Goal: Use online tool/utility: Utilize a website feature to perform a specific function

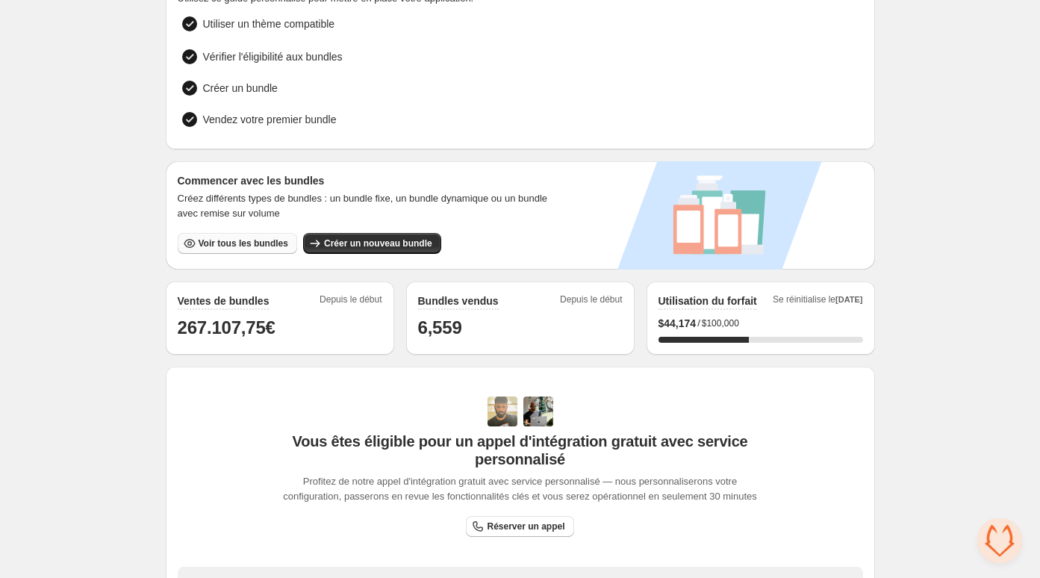
scroll to position [116, 0]
click at [272, 239] on span "Voir tous les bundles" at bounding box center [244, 244] width 90 height 12
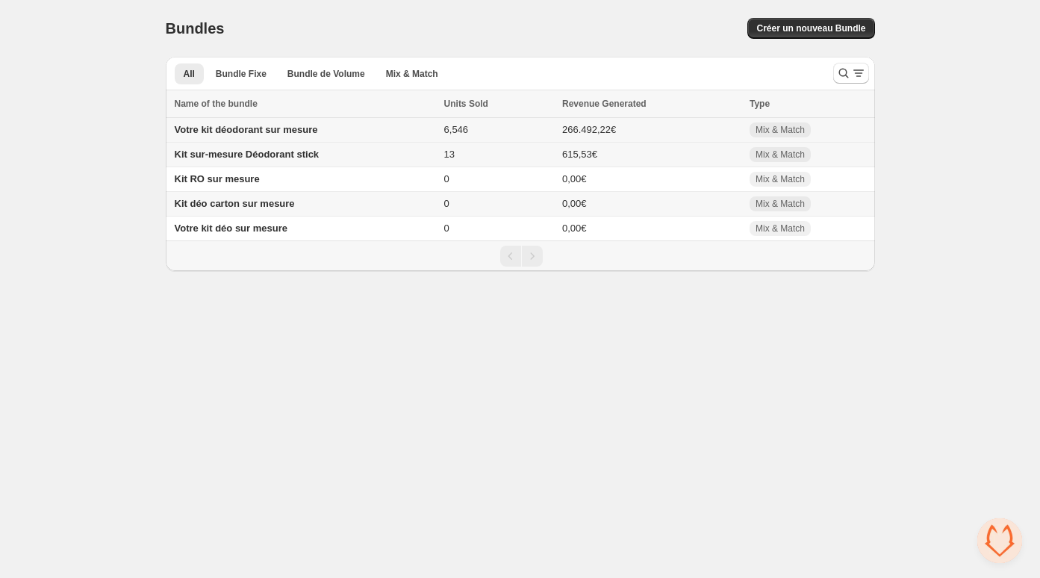
click at [275, 125] on span "Votre kit déodorant sur mesure" at bounding box center [246, 129] width 143 height 11
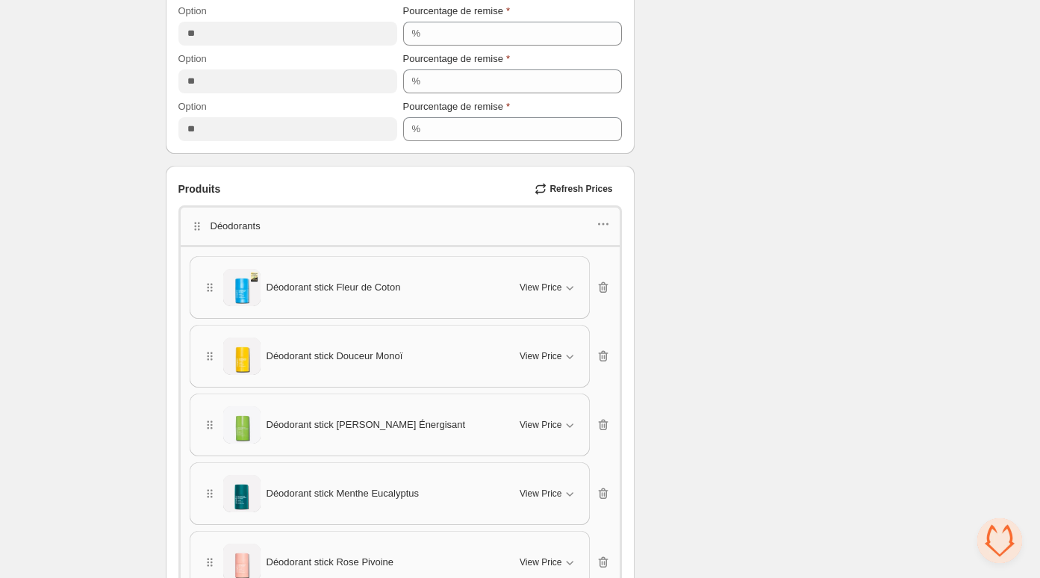
scroll to position [789, 0]
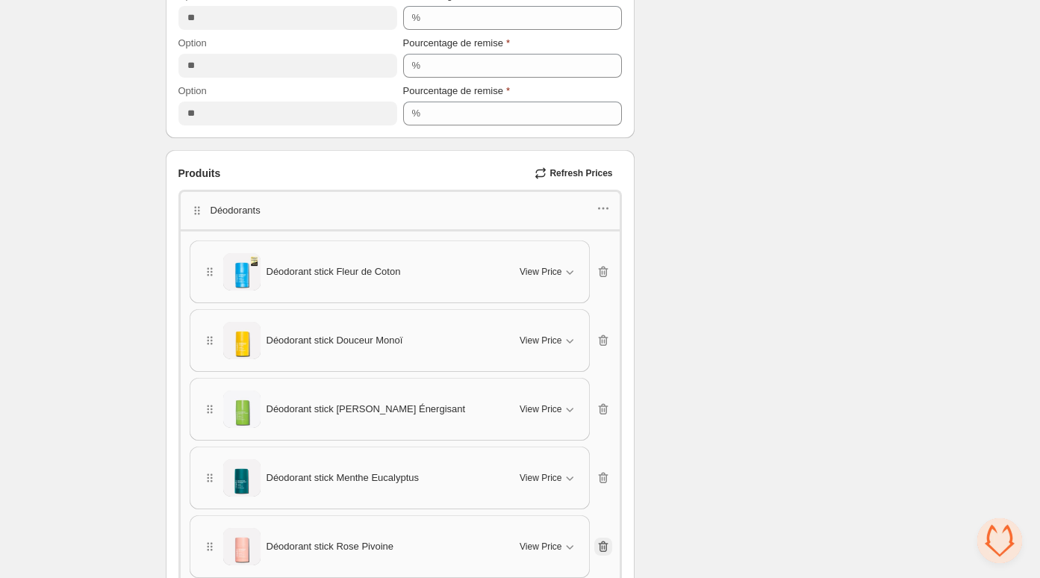
click at [603, 539] on icon "button" at bounding box center [603, 546] width 15 height 15
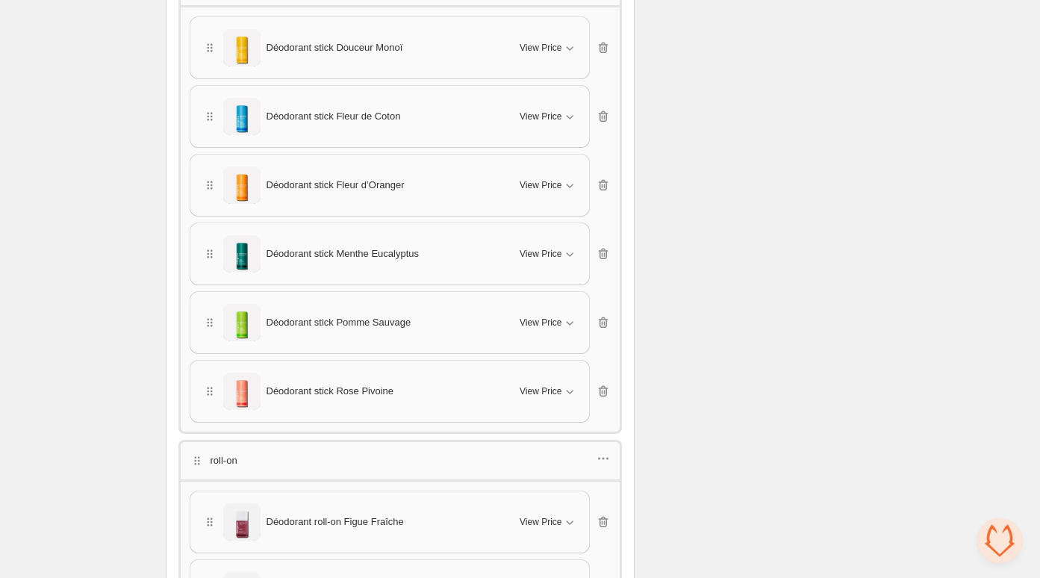
scroll to position [1384, 0]
